Goal: Task Accomplishment & Management: Use online tool/utility

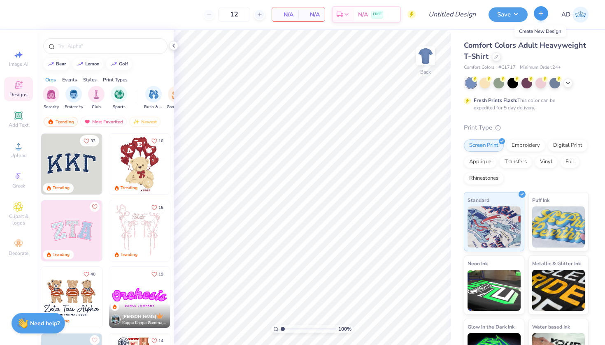
click at [547, 12] on button "button" at bounding box center [541, 13] width 14 height 14
click at [499, 56] on div at bounding box center [496, 55] width 9 height 9
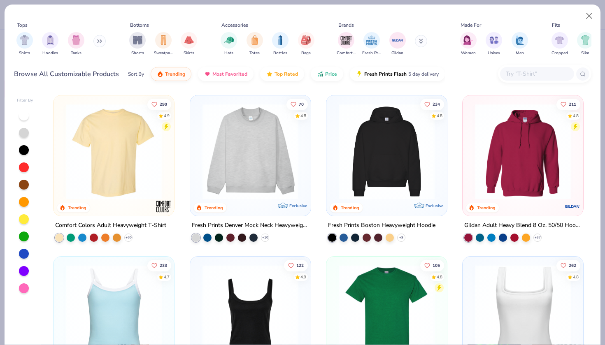
click at [233, 150] on img at bounding box center [250, 152] width 104 height 96
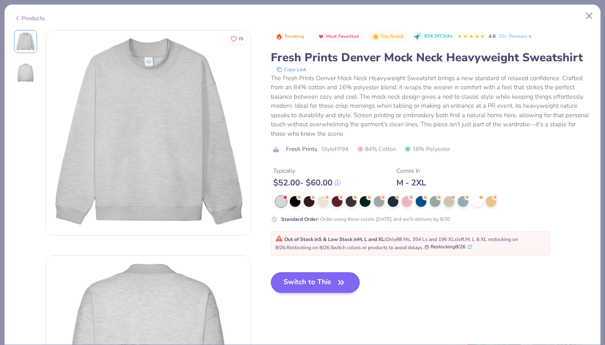
click at [307, 284] on button "Switch to This" at bounding box center [315, 283] width 89 height 21
type input "50"
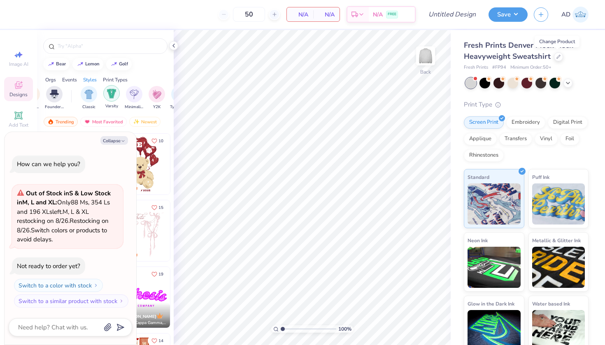
scroll to position [0, 394]
click at [111, 94] on img "filter for Varsity" at bounding box center [111, 93] width 9 height 9
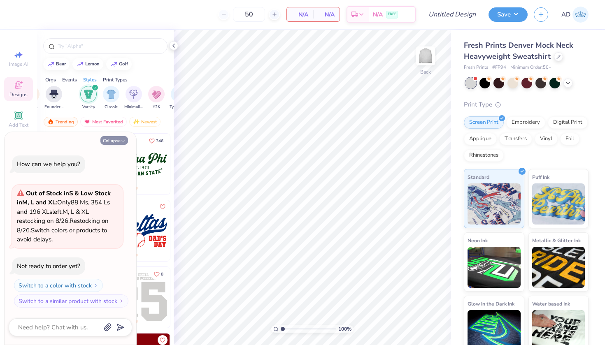
click at [117, 142] on button "Collapse" at bounding box center [114, 140] width 28 height 9
type textarea "x"
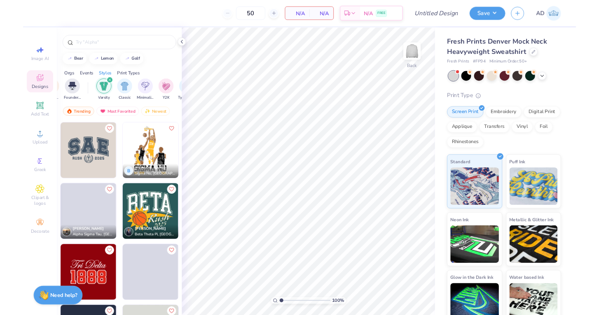
scroll to position [3068, 0]
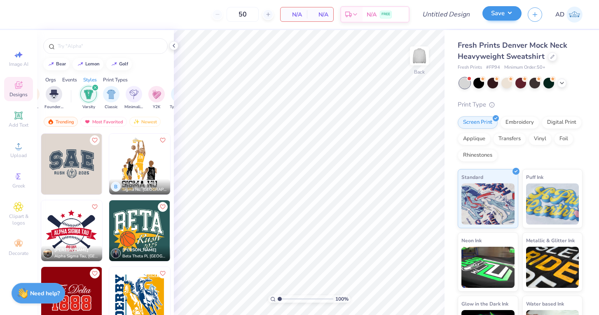
click at [499, 14] on button "Save" at bounding box center [501, 13] width 39 height 14
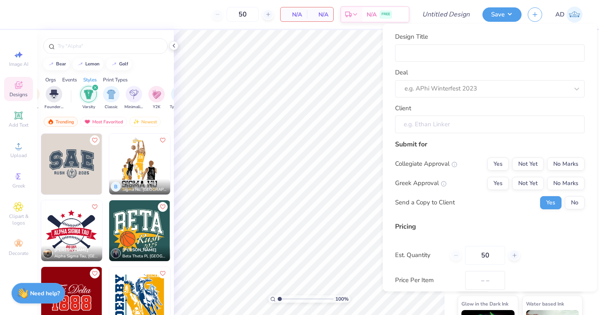
click at [429, 121] on input "Client" at bounding box center [489, 125] width 189 height 18
click at [431, 123] on input "Client" at bounding box center [489, 125] width 189 height 18
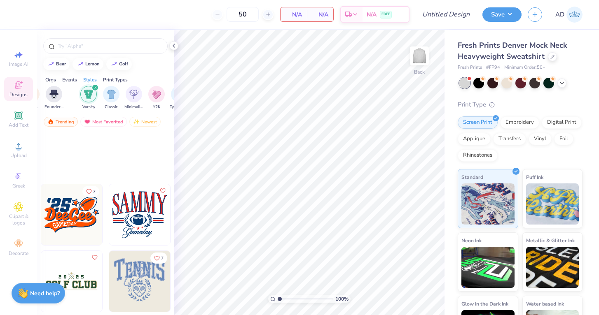
scroll to position [8218, 0]
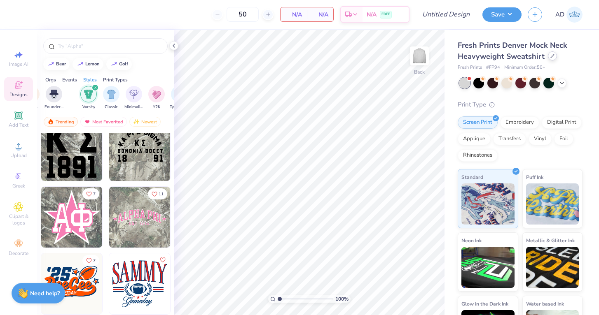
click at [554, 55] on div at bounding box center [552, 55] width 9 height 9
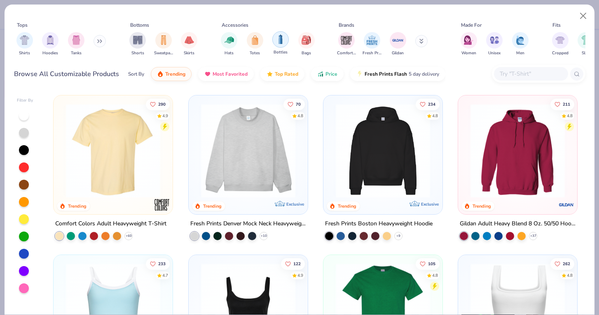
click at [285, 37] on div "filter for Bottles" at bounding box center [280, 39] width 16 height 16
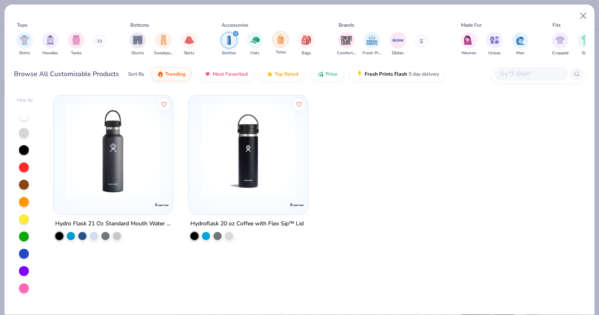
click at [278, 43] on img "filter for Totes" at bounding box center [280, 39] width 9 height 9
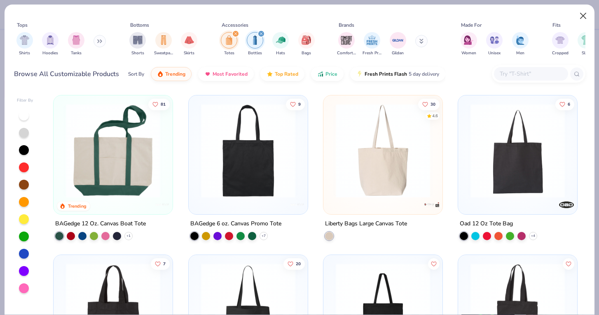
click at [583, 16] on button "Close" at bounding box center [583, 16] width 16 height 16
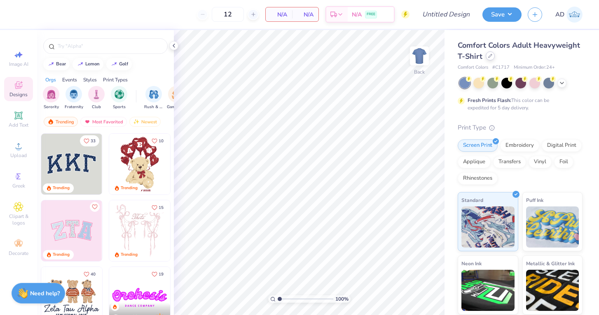
click at [492, 58] on div at bounding box center [489, 55] width 9 height 9
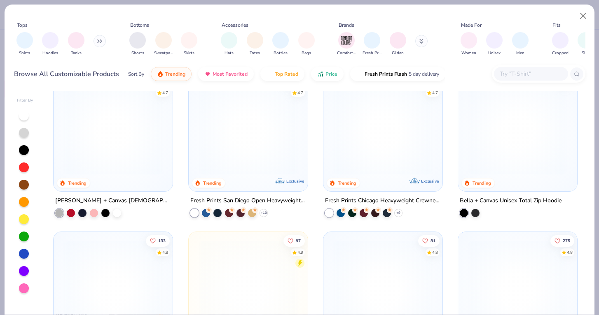
scroll to position [342, 0]
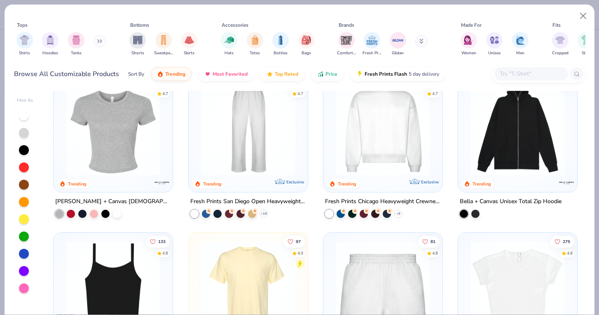
click at [420, 42] on icon at bounding box center [421, 41] width 4 height 5
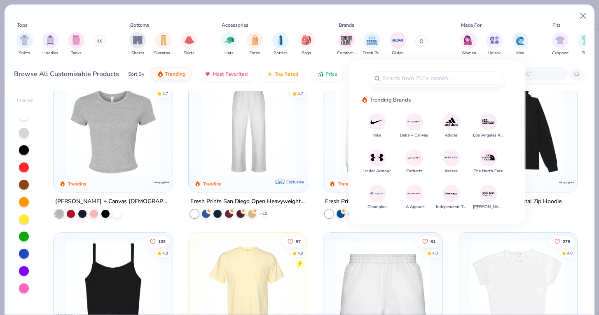
click at [417, 40] on button at bounding box center [421, 41] width 12 height 12
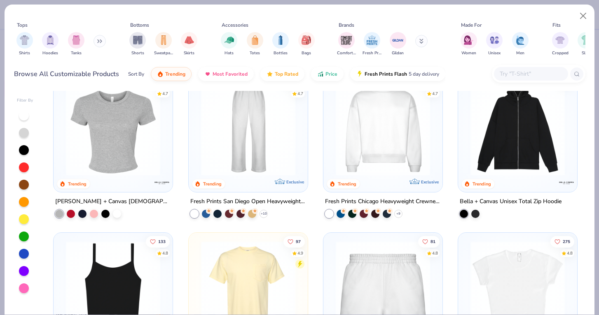
click at [419, 42] on button at bounding box center [421, 41] width 12 height 12
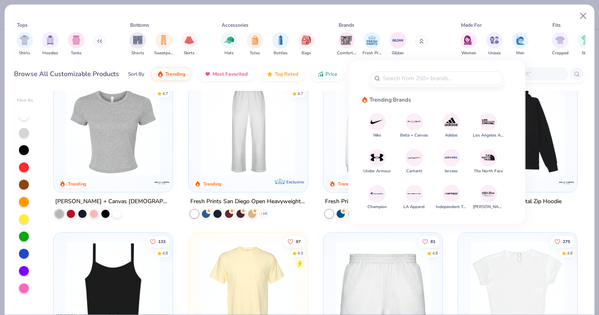
click at [487, 191] on img at bounding box center [488, 194] width 14 height 14
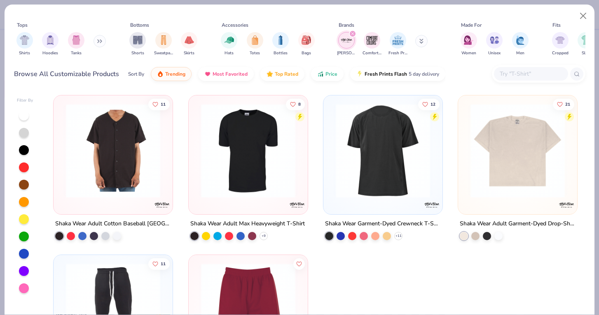
click at [351, 33] on icon "filter for Shaka Wear" at bounding box center [352, 34] width 2 height 2
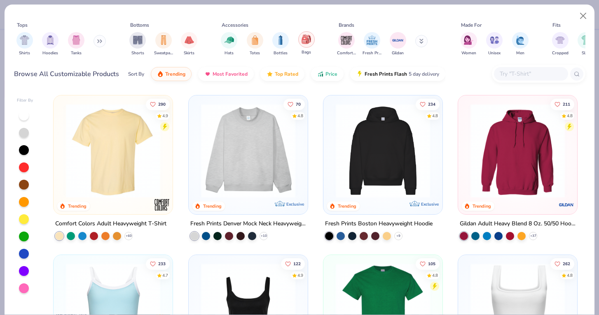
click at [307, 42] on img "filter for Bags" at bounding box center [305, 39] width 9 height 9
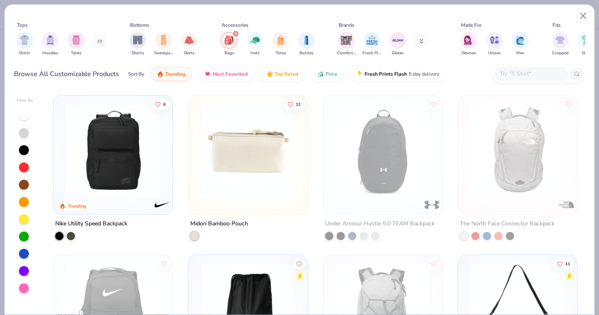
click at [104, 224] on div "Nike Utility Speed Backpack" at bounding box center [91, 224] width 72 height 10
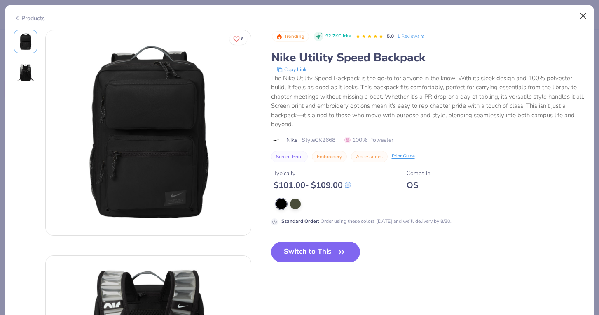
click at [583, 13] on button "Close" at bounding box center [583, 16] width 16 height 16
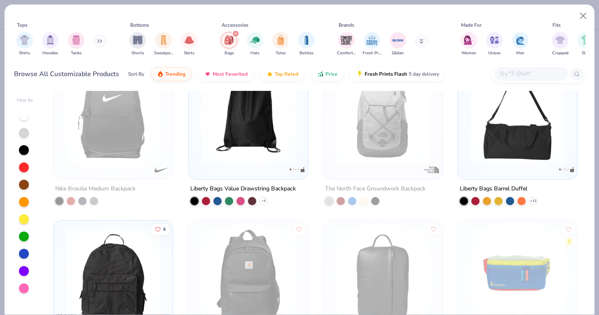
scroll to position [197, 0]
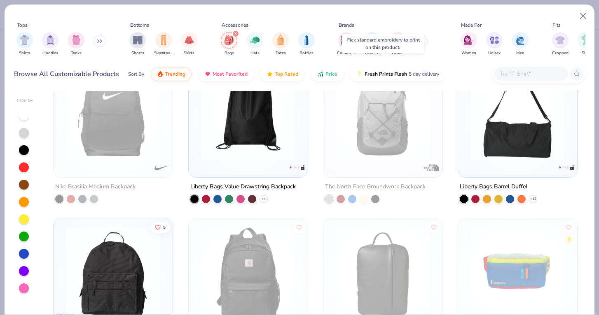
click at [391, 182] on div "The North Face Groundwork Backpack" at bounding box center [375, 187] width 100 height 10
click at [377, 152] on img at bounding box center [382, 114] width 103 height 94
click at [351, 105] on img at bounding box center [382, 114] width 103 height 94
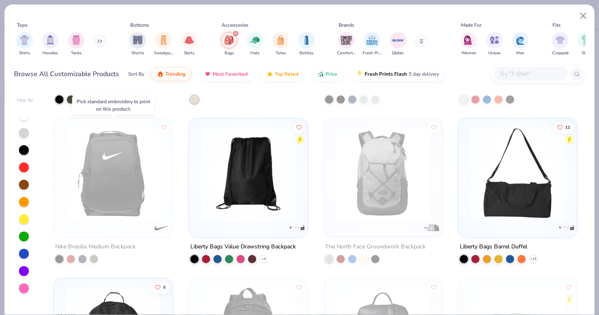
scroll to position [133, 0]
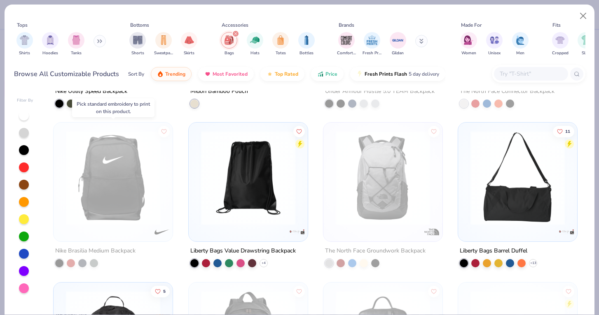
click at [105, 180] on div at bounding box center [11, 178] width 308 height 94
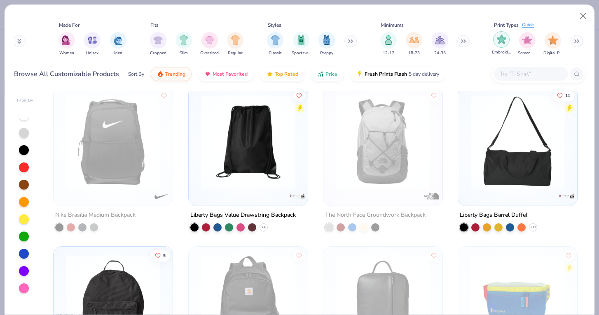
scroll to position [0, 402]
click at [504, 37] on img "filter for Embroidery" at bounding box center [501, 39] width 9 height 9
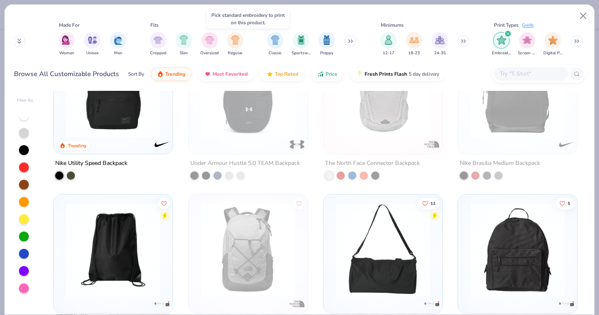
scroll to position [66, 0]
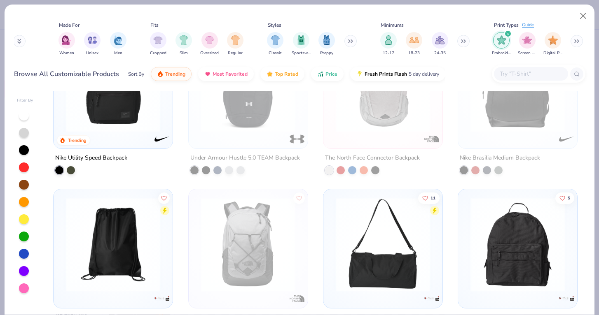
click at [236, 231] on img at bounding box center [248, 245] width 103 height 94
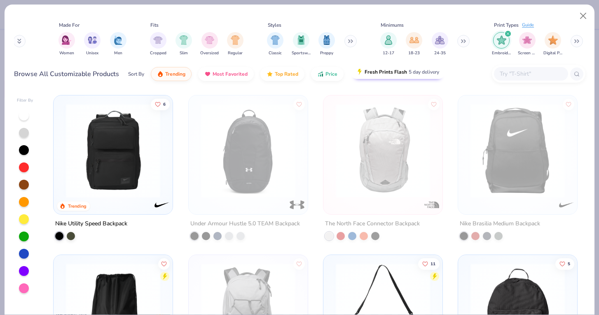
scroll to position [0, 0]
click at [583, 20] on button "Close" at bounding box center [583, 16] width 16 height 16
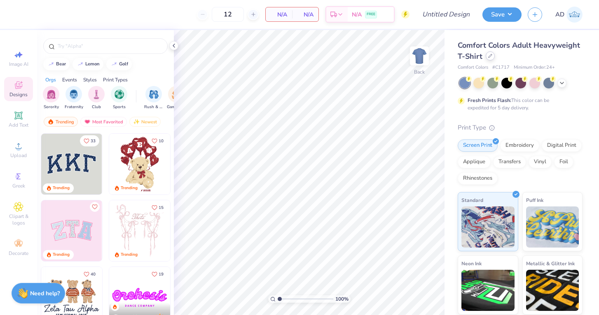
click at [490, 59] on div at bounding box center [489, 55] width 9 height 9
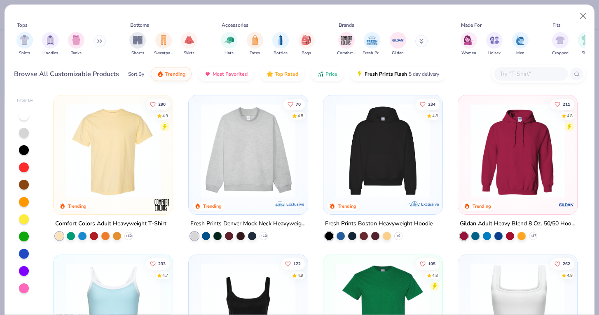
click at [242, 134] on img at bounding box center [248, 151] width 103 height 94
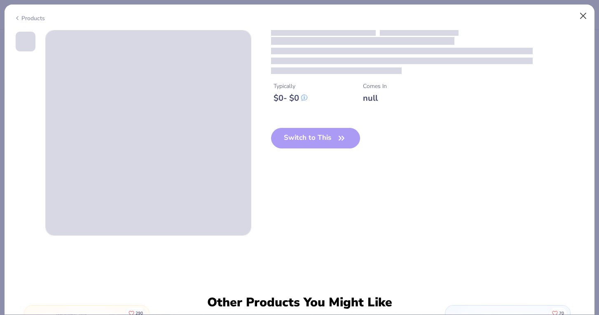
click at [581, 18] on button "Close" at bounding box center [583, 16] width 16 height 16
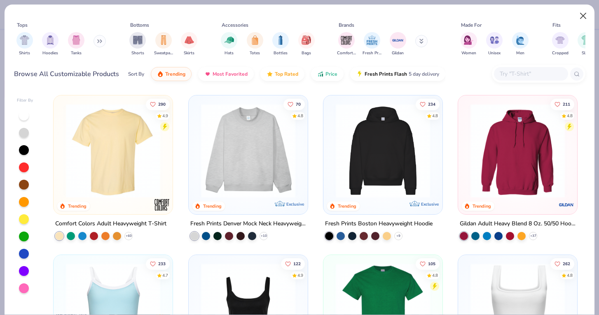
click at [578, 16] on button "Close" at bounding box center [583, 16] width 16 height 16
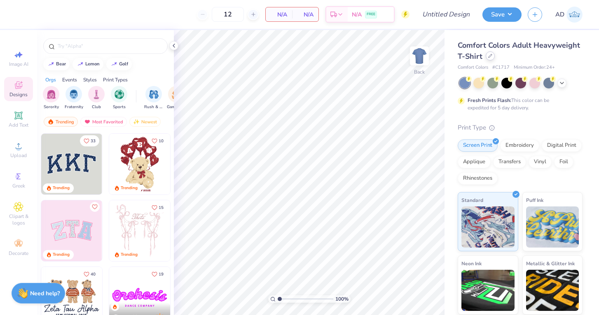
click at [490, 58] on icon at bounding box center [490, 56] width 4 height 4
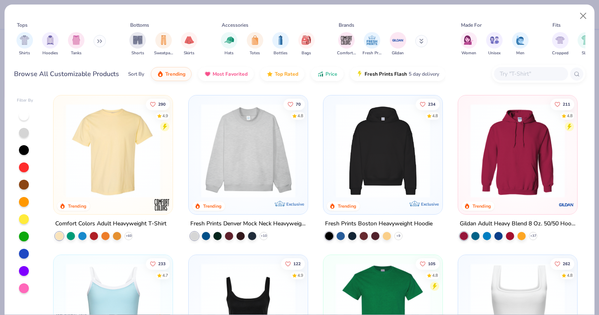
click at [268, 172] on img at bounding box center [248, 151] width 103 height 94
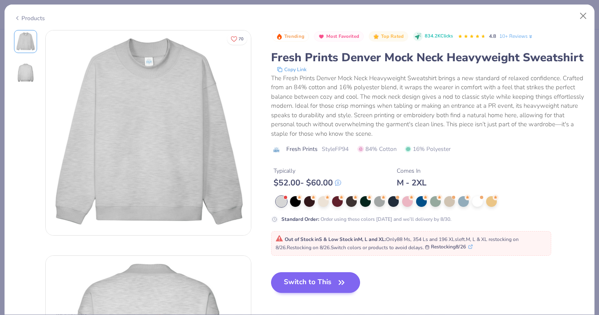
click at [332, 278] on button "Switch to This" at bounding box center [315, 283] width 89 height 21
type input "50"
type textarea "x"
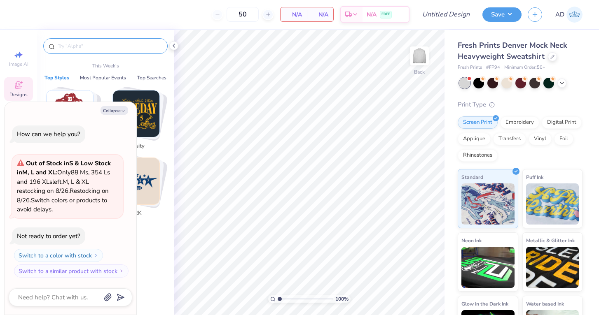
click at [67, 48] on input "text" at bounding box center [109, 46] width 105 height 8
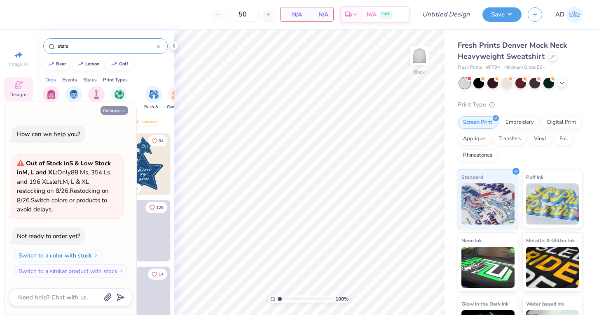
type input "stars"
click at [113, 114] on button "Collapse" at bounding box center [114, 110] width 28 height 9
type textarea "x"
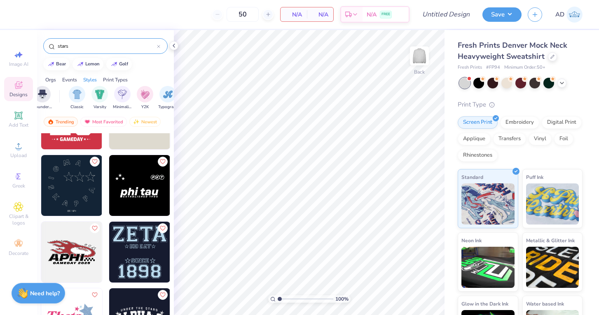
scroll to position [0, 401]
click at [109, 95] on div "filter for Varsity" at bounding box center [104, 93] width 16 height 16
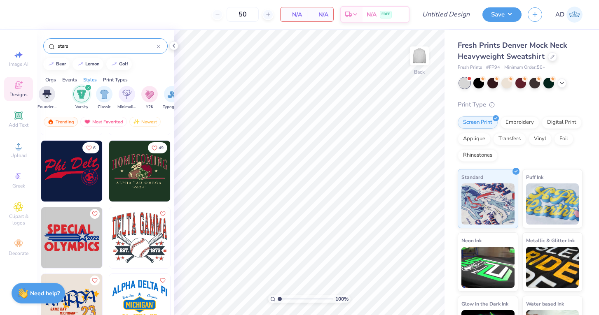
scroll to position [1997, 0]
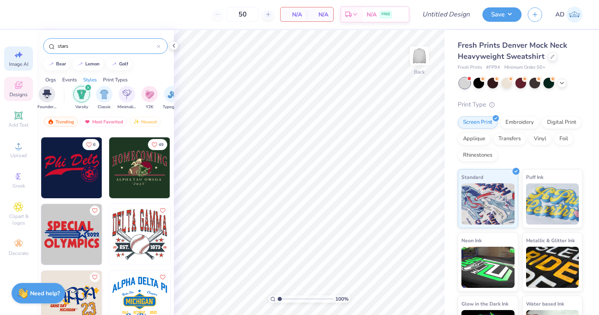
click at [22, 55] on icon at bounding box center [20, 55] width 6 height 6
select select "4"
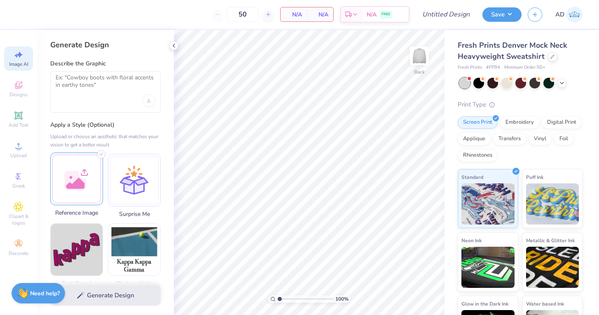
click at [91, 168] on div at bounding box center [76, 179] width 53 height 53
click at [15, 89] on icon at bounding box center [19, 85] width 10 height 10
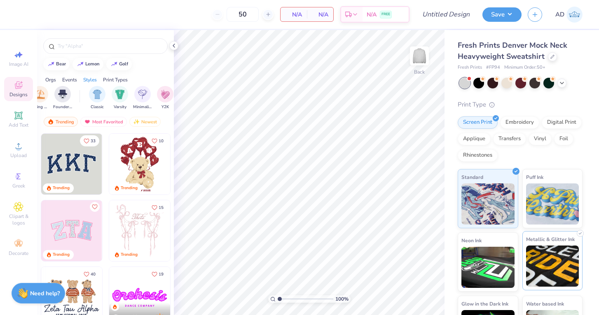
scroll to position [0, 392]
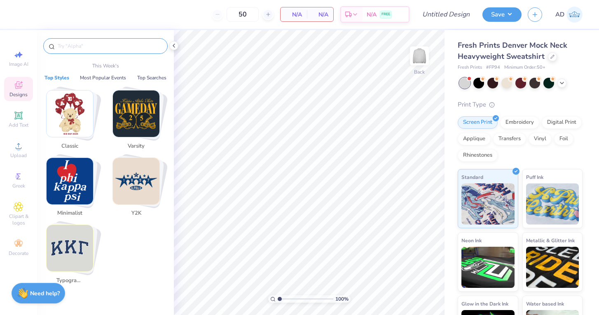
click at [100, 44] on input "text" at bounding box center [109, 46] width 105 height 8
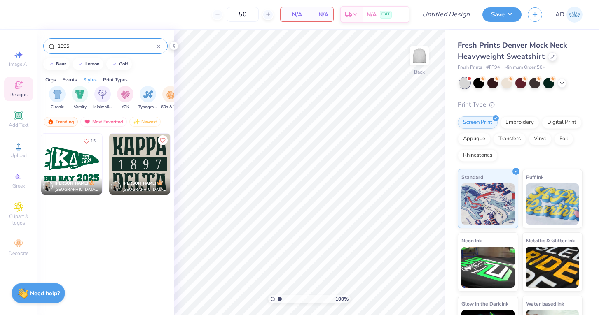
scroll to position [0, 431]
type input "1895"
click at [69, 93] on img "filter for Varsity" at bounding box center [73, 93] width 9 height 9
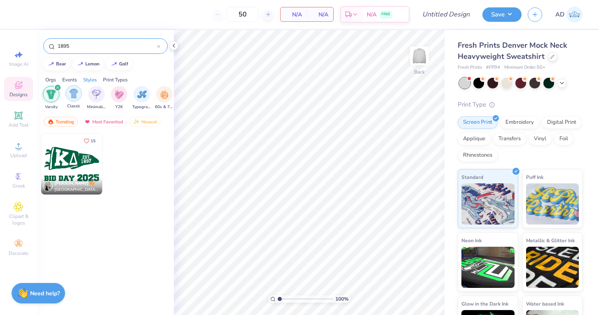
click at [71, 93] on img "filter for Classic" at bounding box center [73, 93] width 9 height 9
click at [158, 45] on icon at bounding box center [158, 46] width 3 height 3
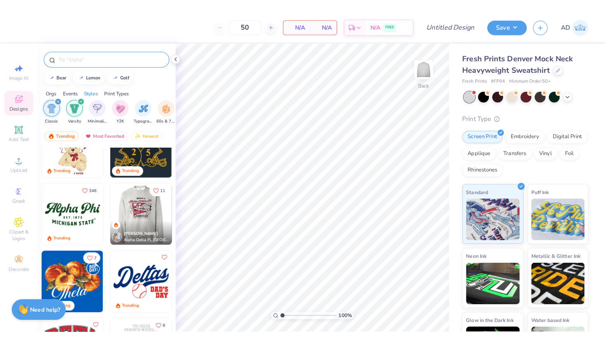
scroll to position [30, 0]
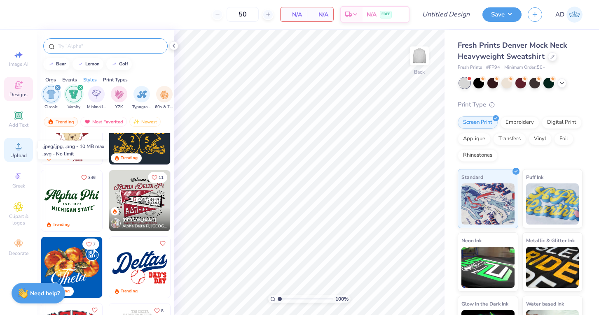
click at [23, 152] on div "Upload" at bounding box center [18, 150] width 29 height 24
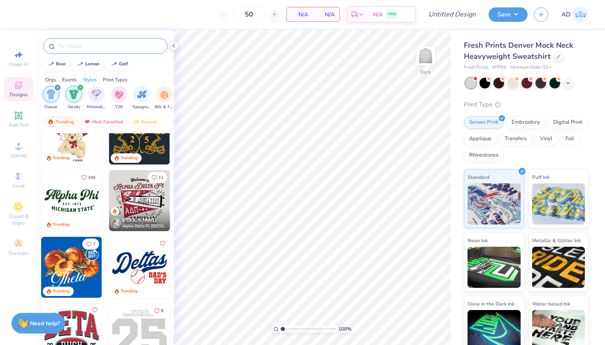
click at [79, 44] on input "text" at bounding box center [109, 46] width 105 height 8
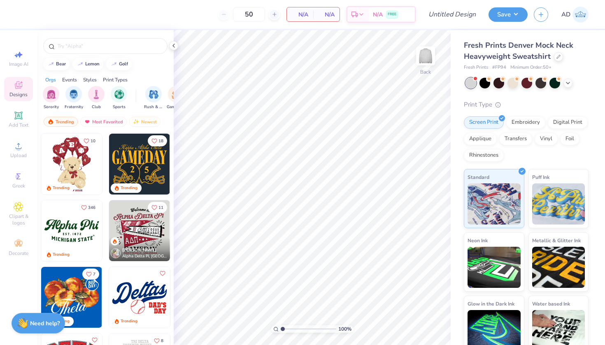
scroll to position [0, 0]
